Goal: Task Accomplishment & Management: Use online tool/utility

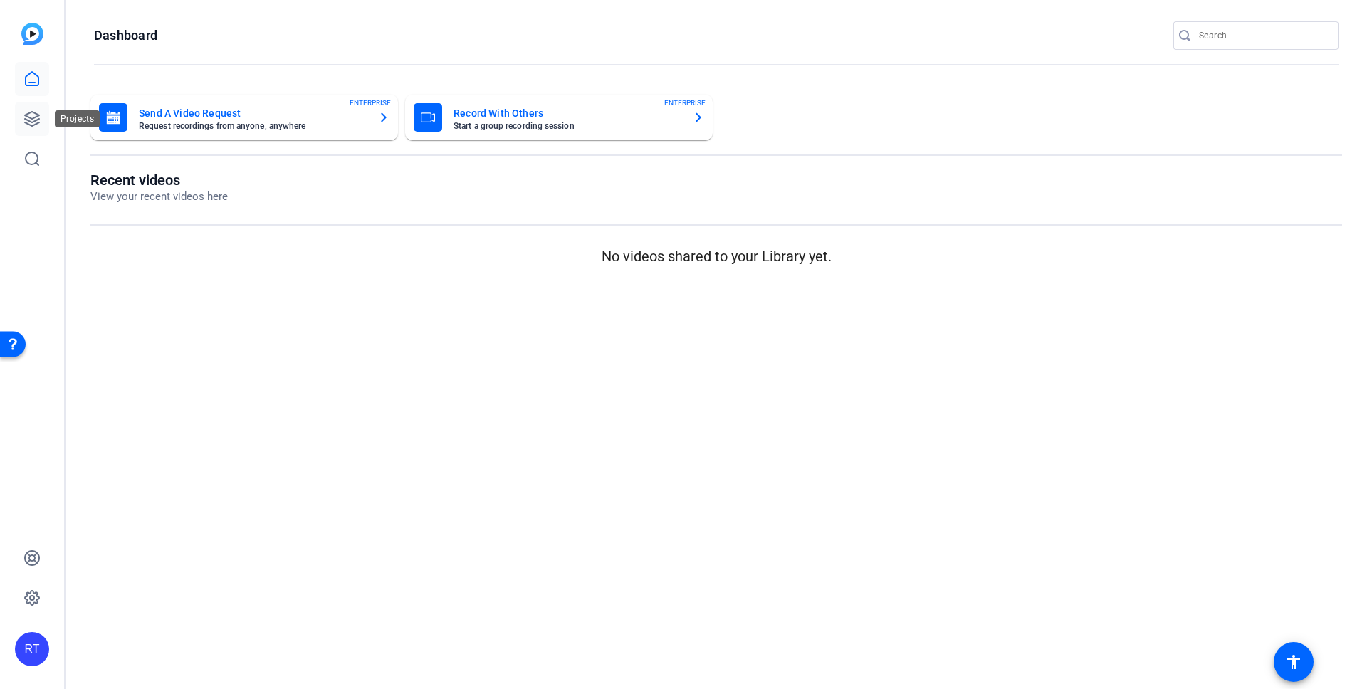
click at [33, 122] on icon at bounding box center [31, 118] width 17 height 17
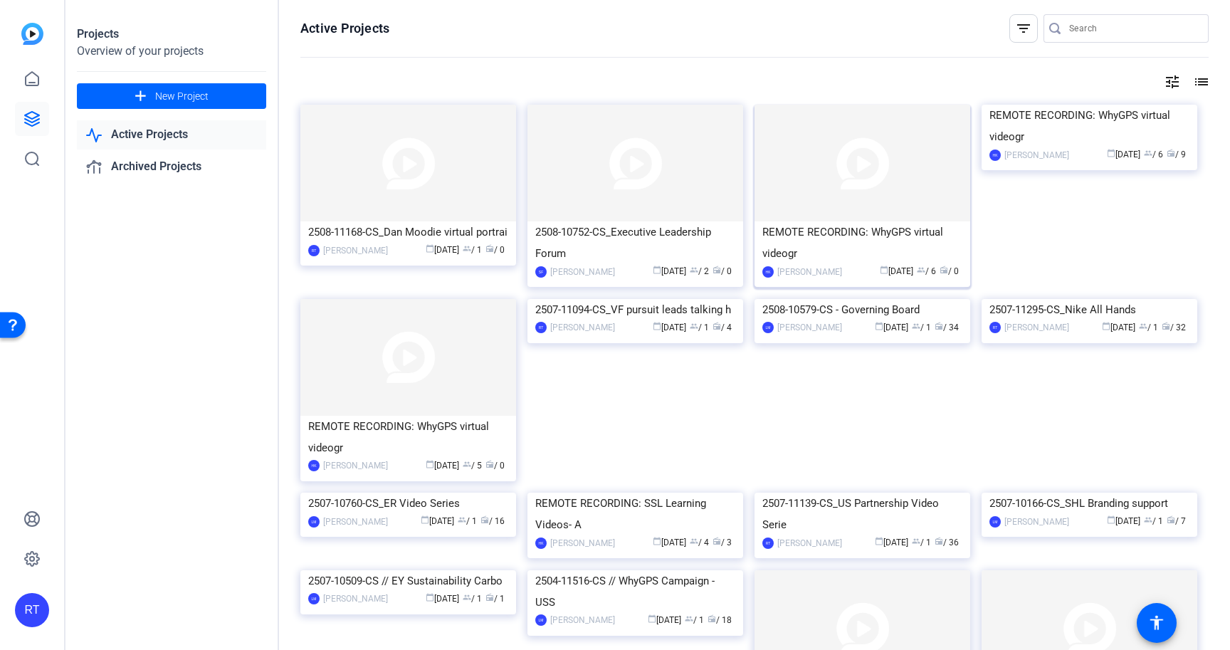
click at [882, 226] on div "REMOTE RECORDING: WhyGPS virtual videogr" at bounding box center [862, 242] width 200 height 43
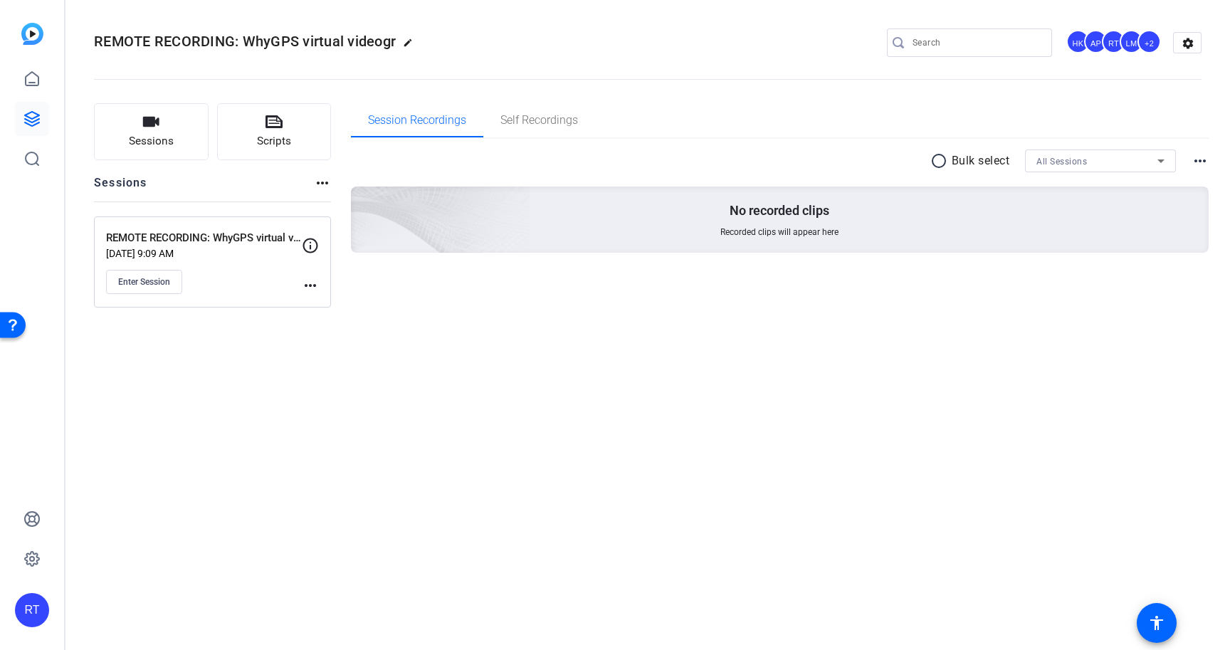
click at [307, 282] on mat-icon "more_horiz" at bounding box center [310, 285] width 17 height 17
click at [334, 308] on span "Edit Session" at bounding box center [345, 306] width 65 height 17
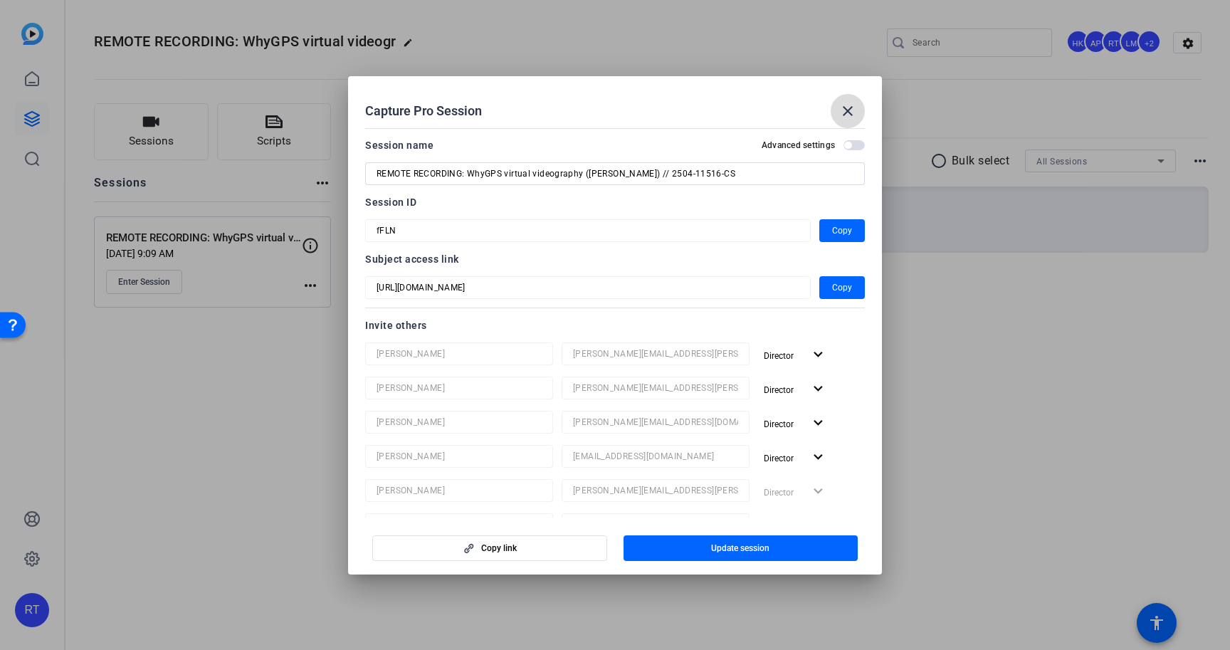
click at [843, 117] on mat-icon "close" at bounding box center [847, 111] width 17 height 17
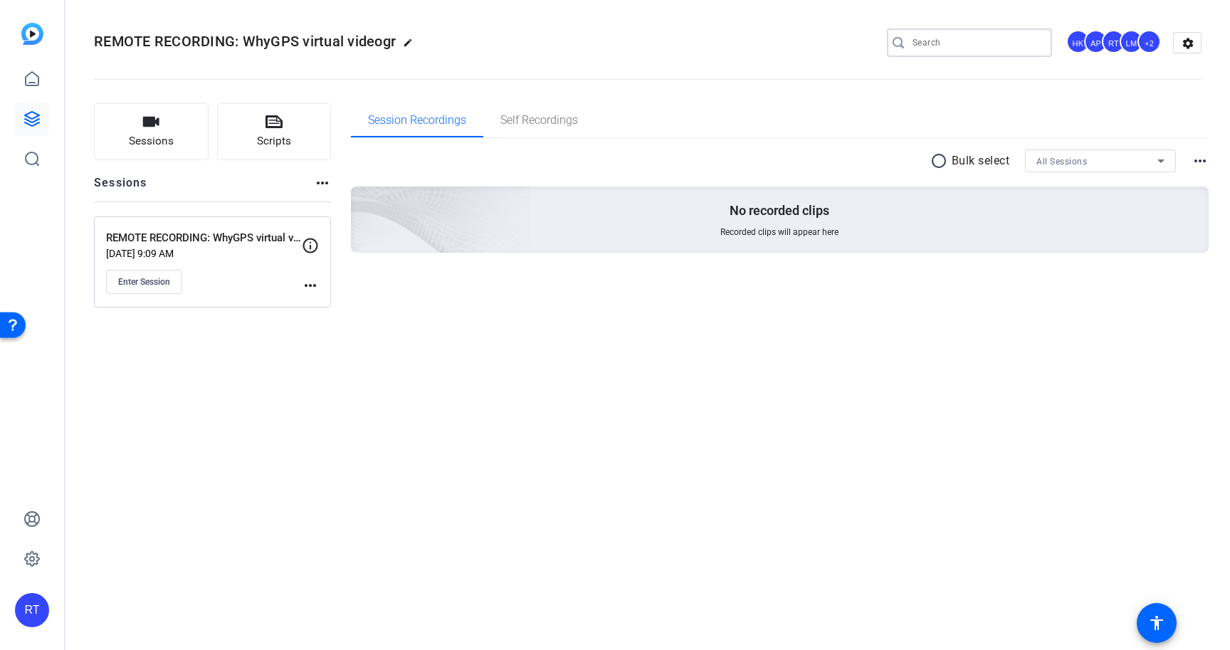
click at [958, 41] on input "Search" at bounding box center [977, 42] width 128 height 17
type input "whygps"
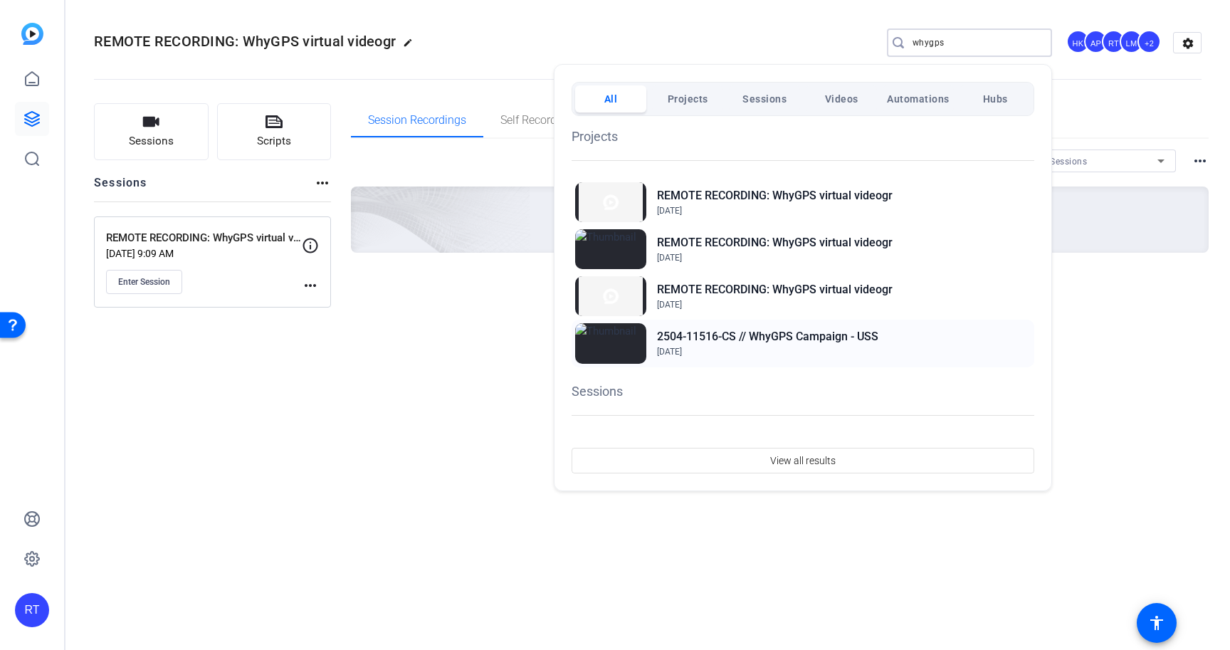
click at [766, 334] on h2 "2504-11516-CS // WhyGPS Campaign - USS" at bounding box center [767, 336] width 221 height 17
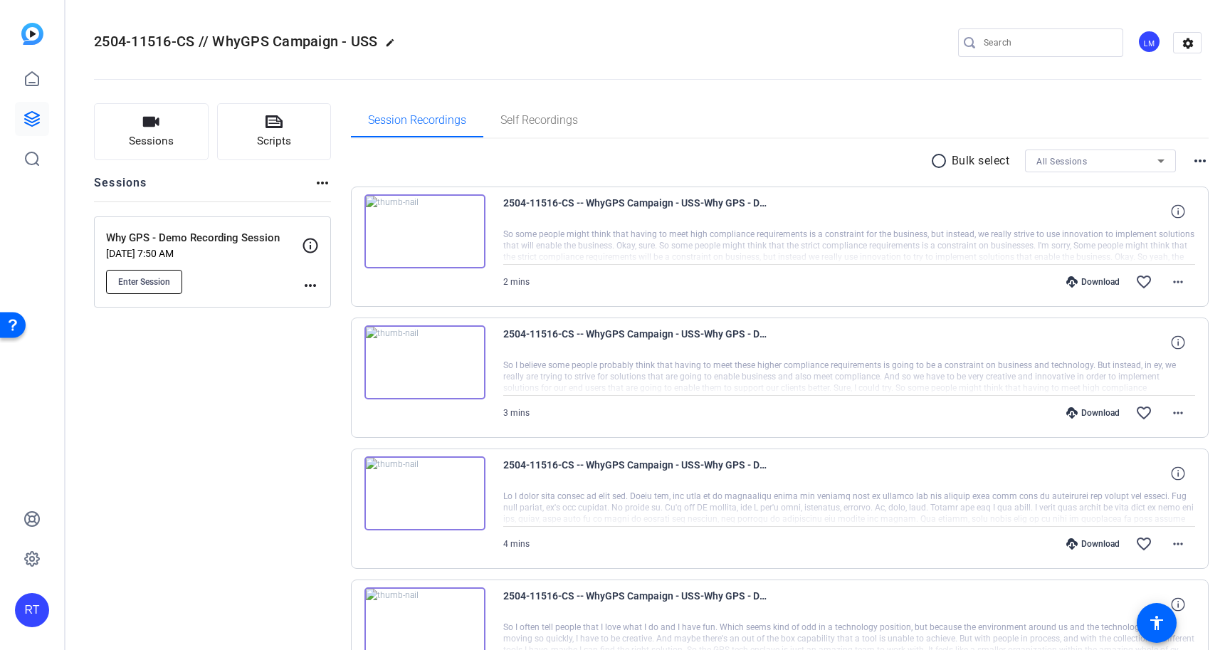
click at [155, 281] on span "Enter Session" at bounding box center [144, 281] width 52 height 11
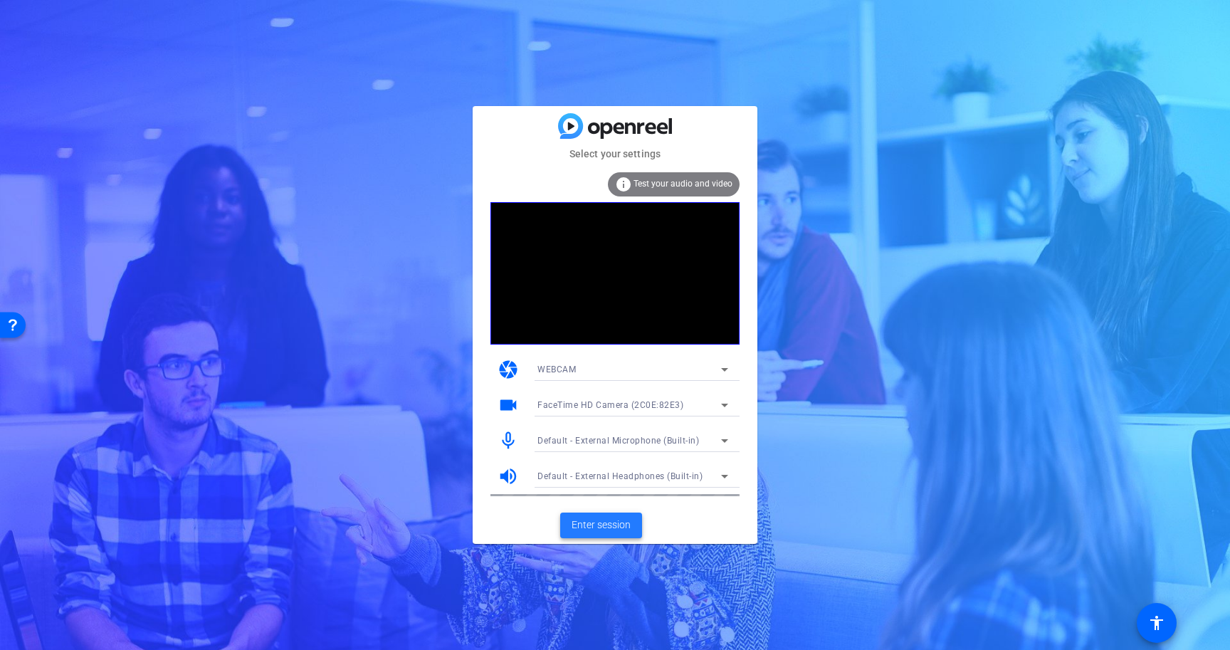
click at [603, 520] on span "Enter session" at bounding box center [601, 525] width 59 height 15
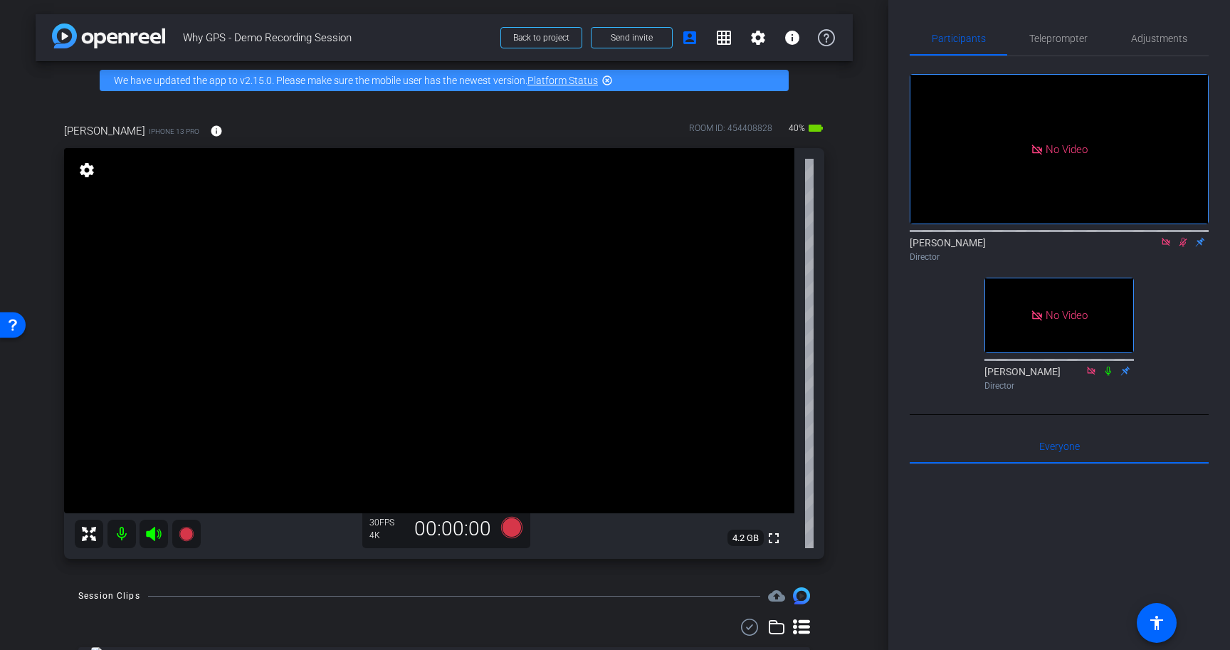
click at [1183, 248] on mat-icon at bounding box center [1183, 242] width 17 height 13
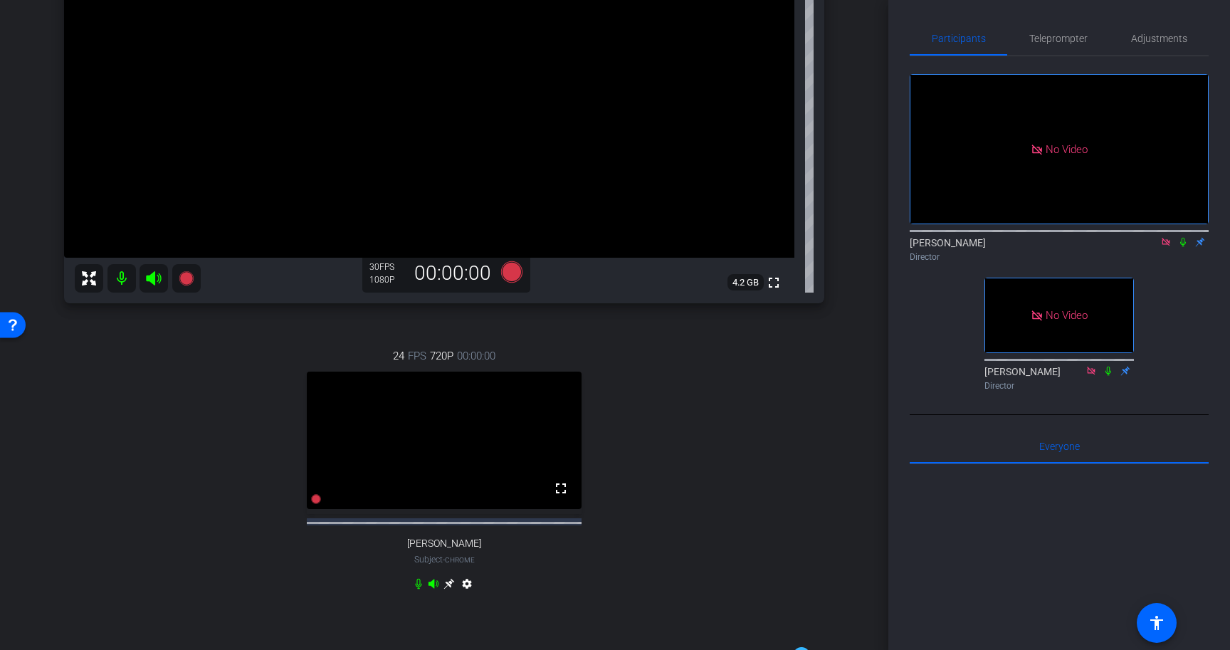
scroll to position [258, 0]
click at [851, 325] on div "[PERSON_NAME] iPhone 13 Pro info ROOM ID: 454408828 40% battery_std fullscreen …" at bounding box center [444, 236] width 817 height 789
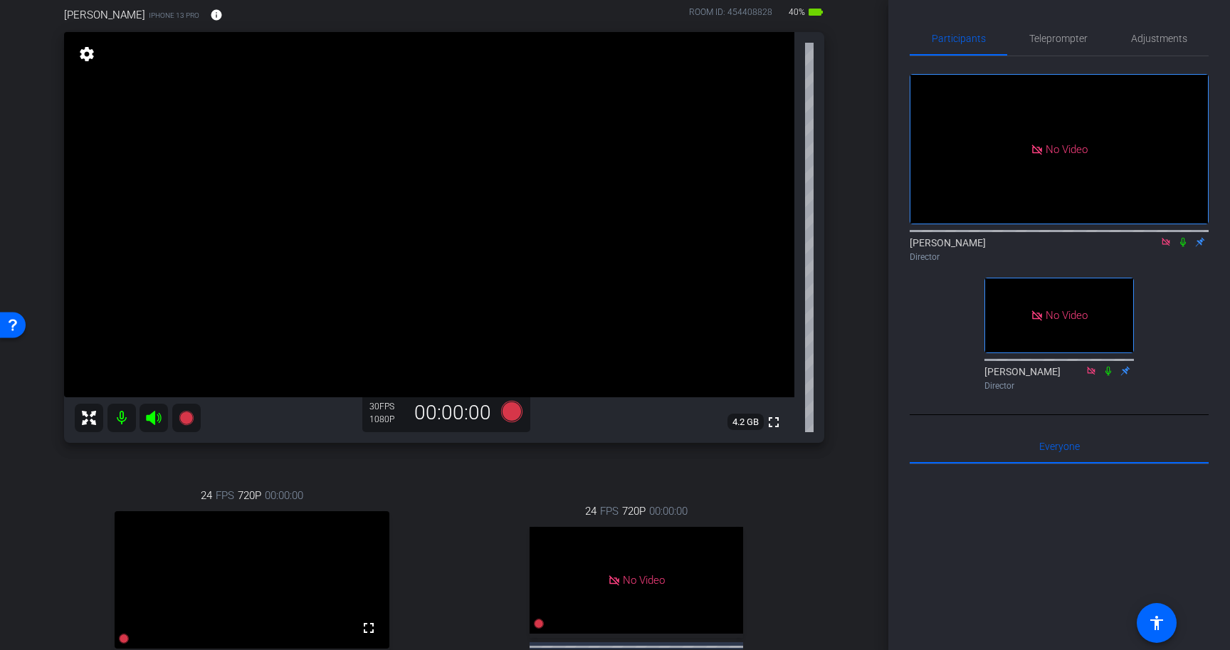
scroll to position [112, 0]
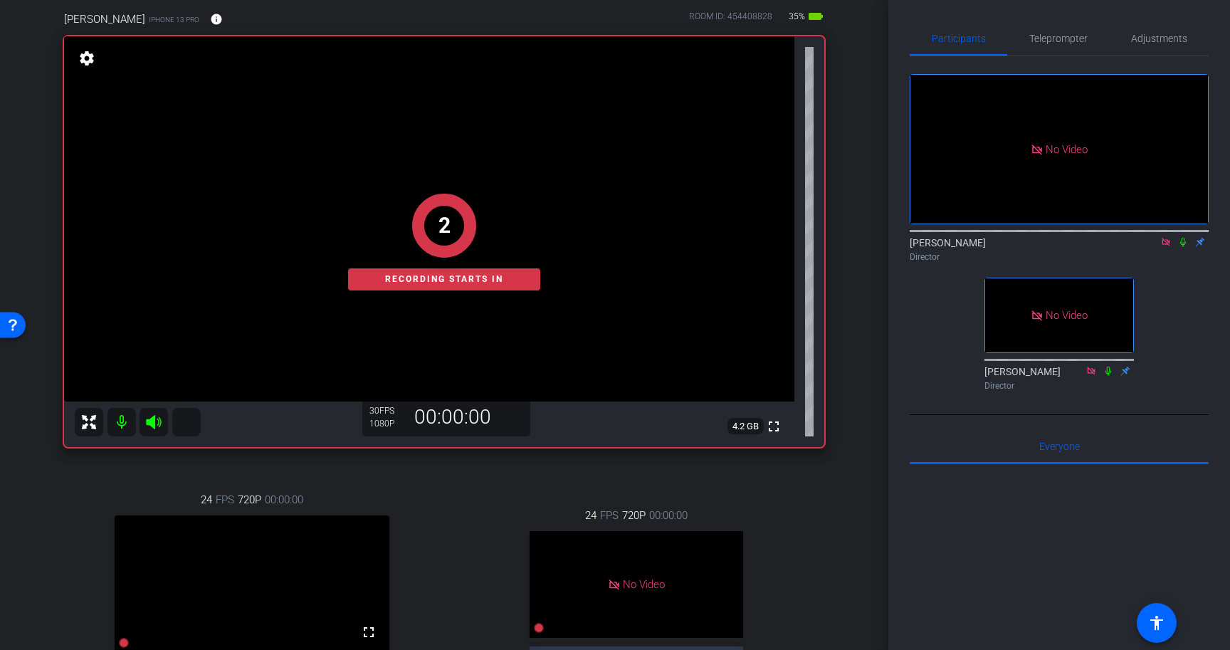
click at [1183, 247] on icon at bounding box center [1183, 242] width 11 height 10
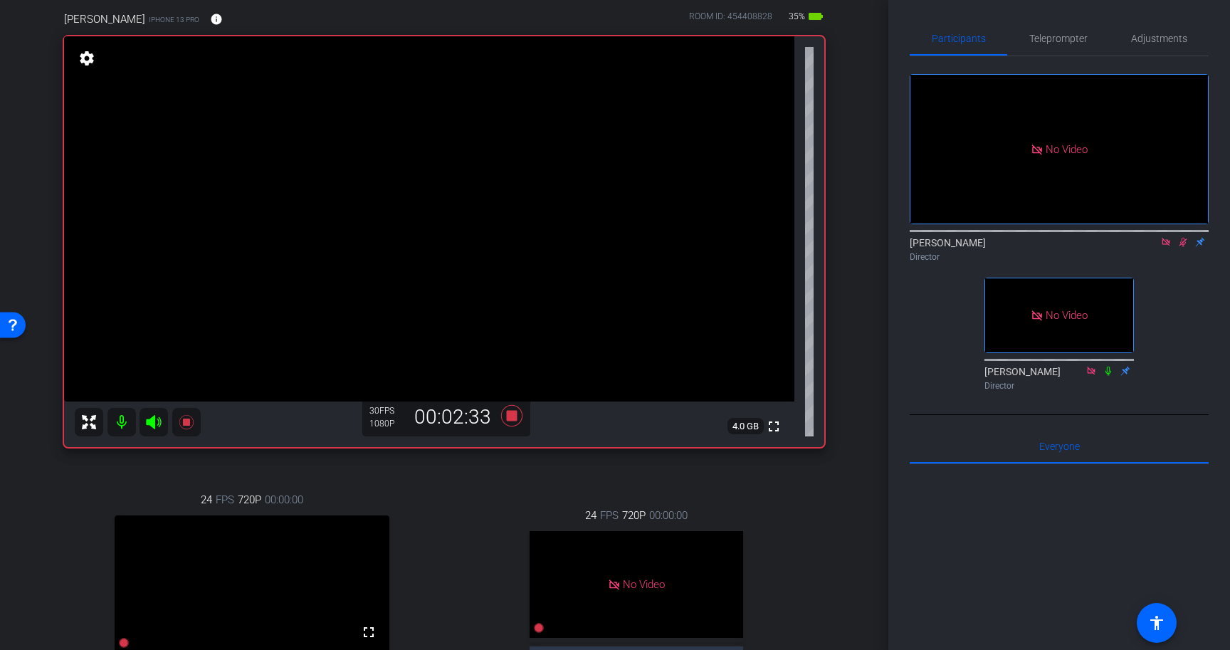
click at [1185, 247] on icon at bounding box center [1183, 242] width 11 height 10
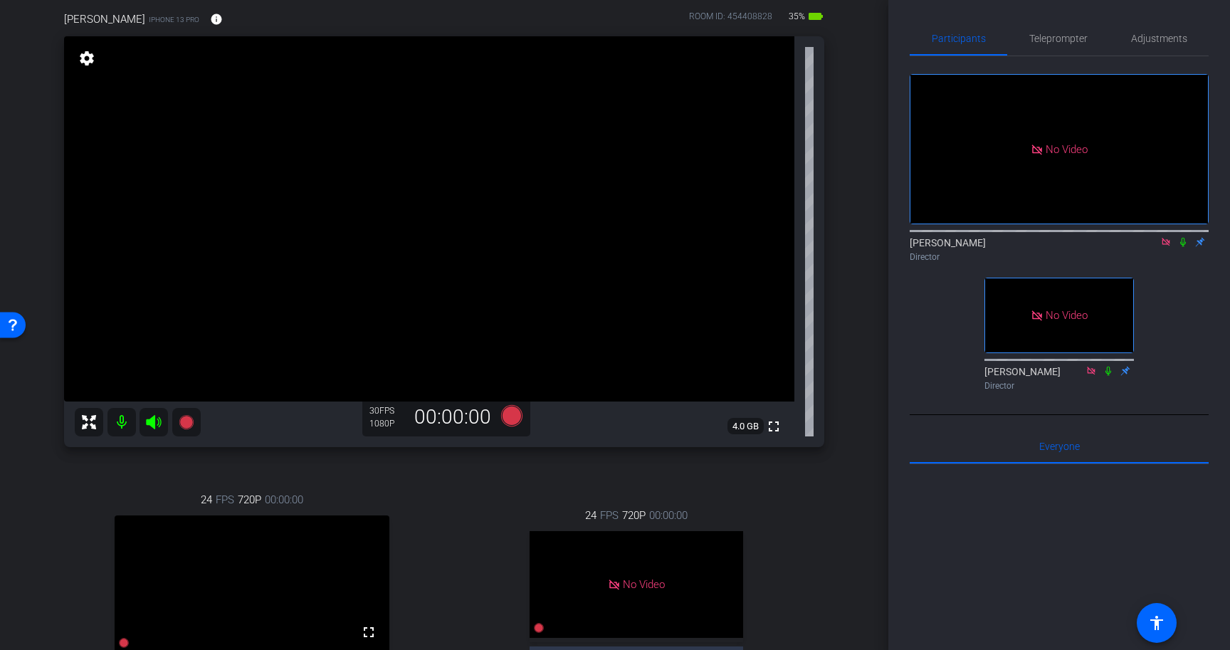
click at [1182, 247] on icon at bounding box center [1183, 242] width 6 height 9
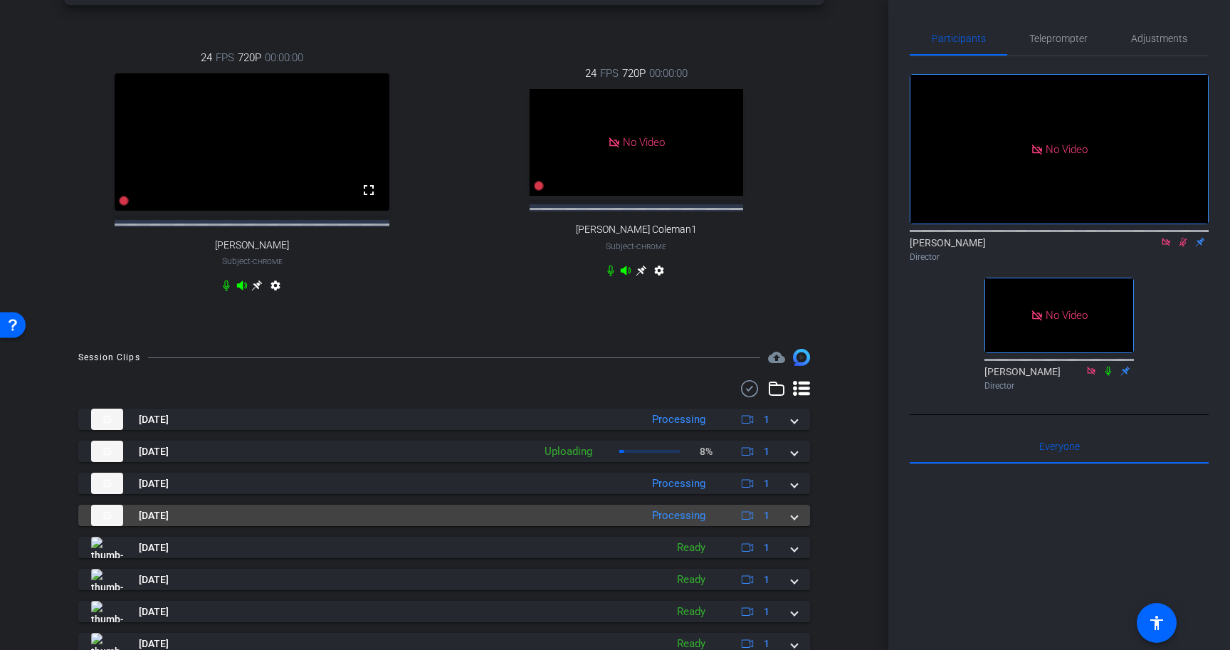
scroll to position [560, 0]
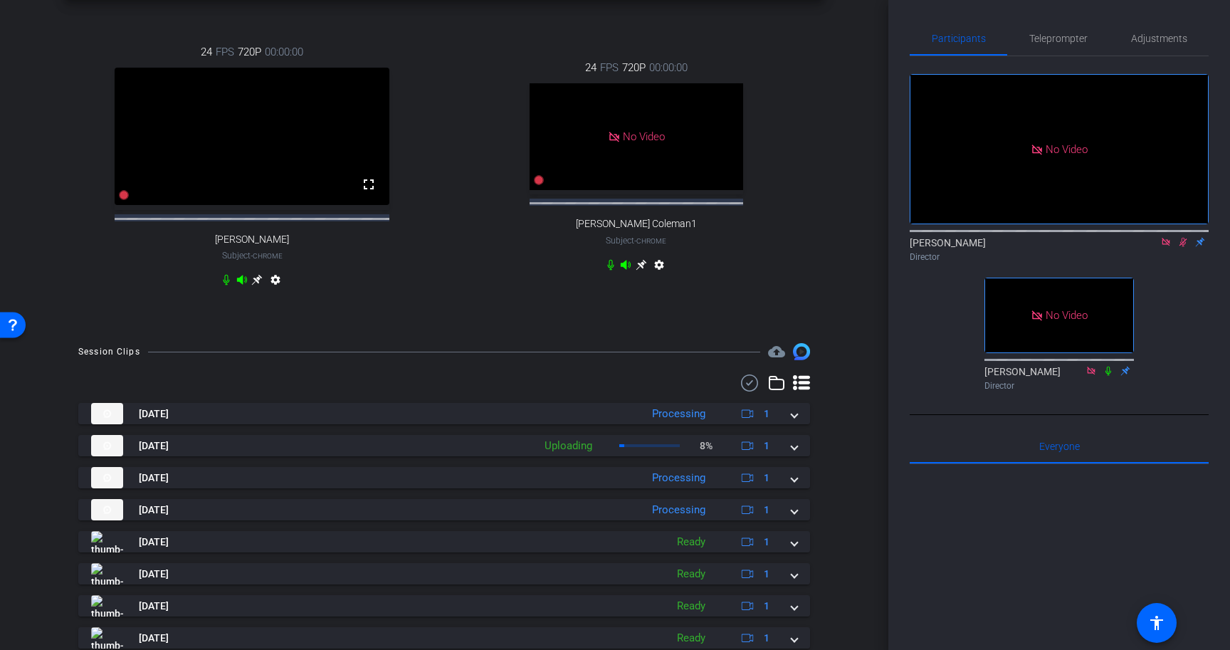
click at [1183, 247] on icon at bounding box center [1183, 242] width 11 height 10
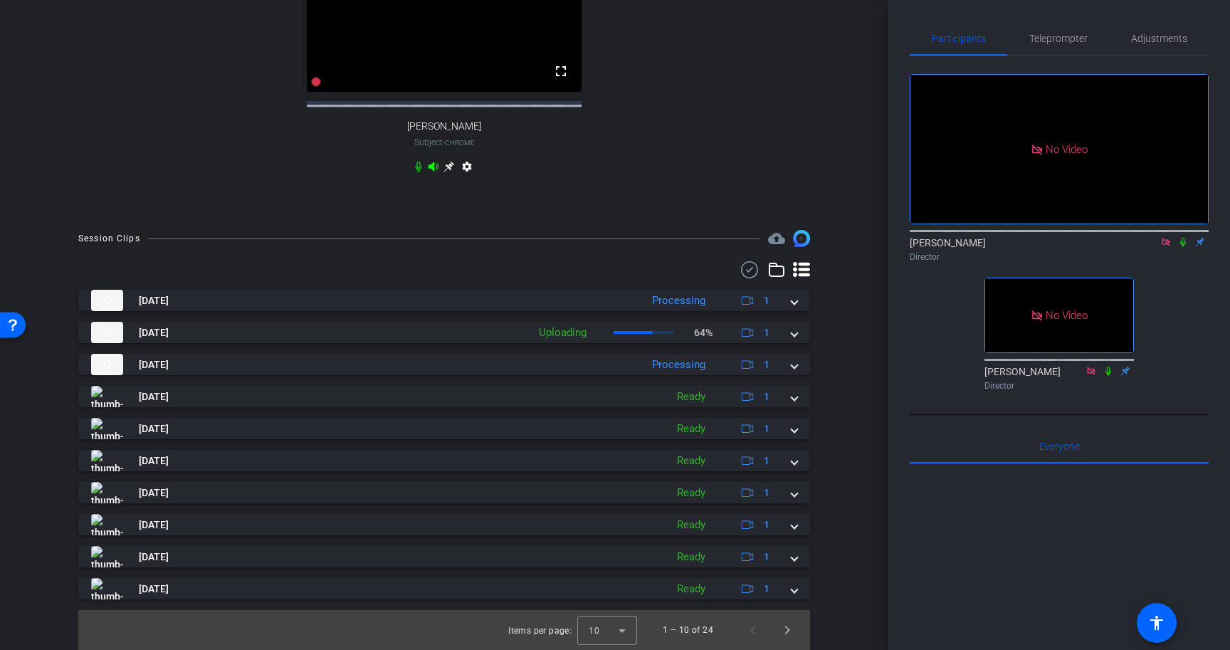
scroll to position [357, 0]
